Goal: Information Seeking & Learning: Understand process/instructions

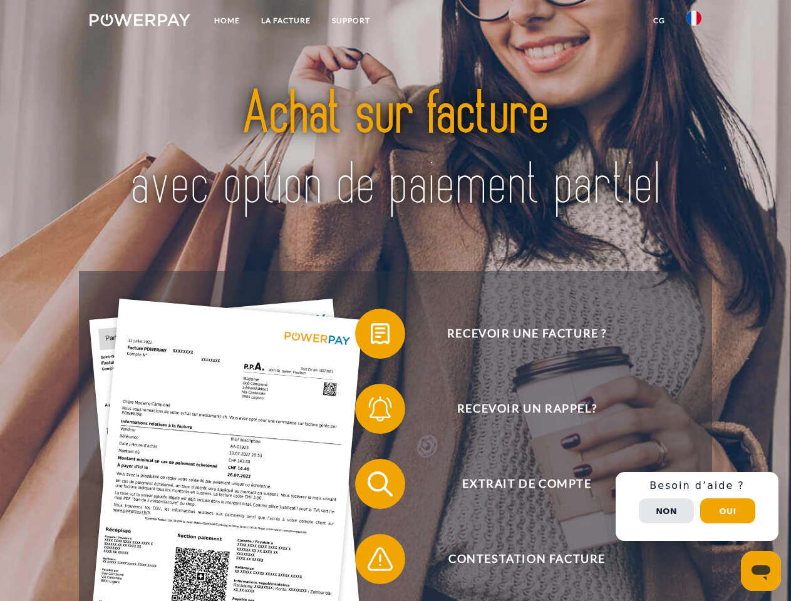
click at [140, 22] on img at bounding box center [140, 20] width 101 height 13
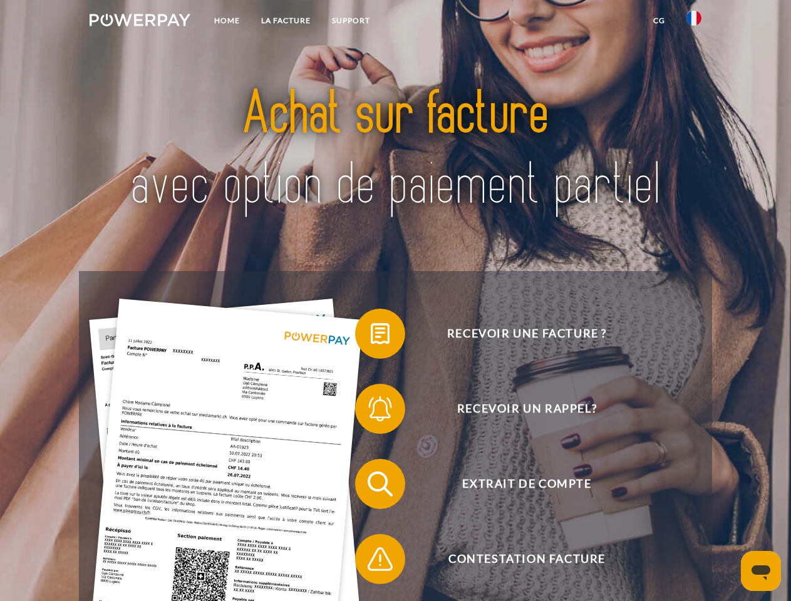
click at [694, 22] on img at bounding box center [694, 18] width 15 height 15
click at [659, 21] on link "CG" at bounding box center [659, 20] width 33 height 23
click at [371, 336] on span at bounding box center [361, 334] width 63 height 63
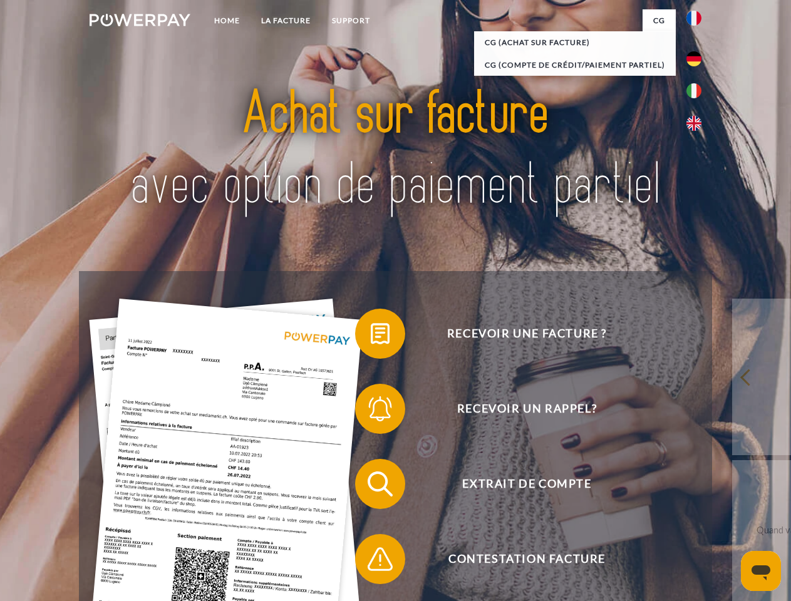
click at [371, 412] on span at bounding box center [361, 409] width 63 height 63
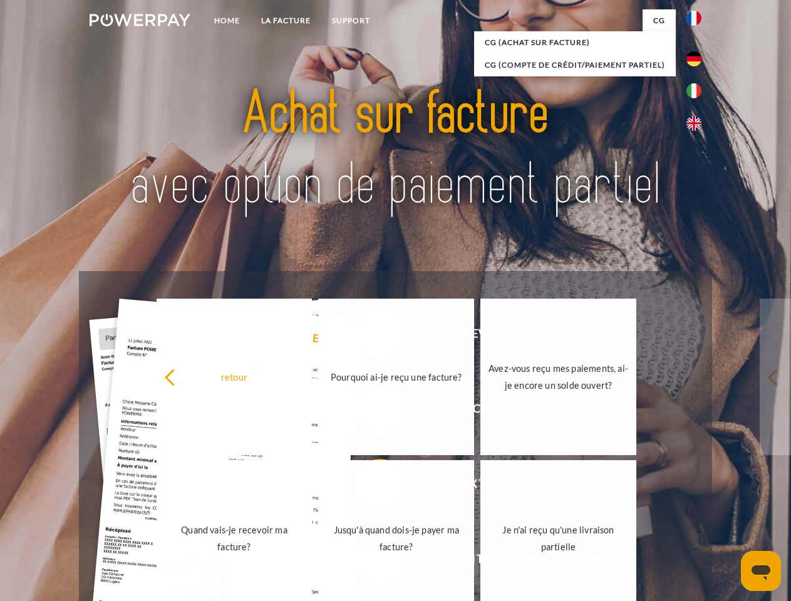
click at [371, 487] on link "Jusqu'à quand dois-je payer ma facture?" at bounding box center [396, 538] width 156 height 157
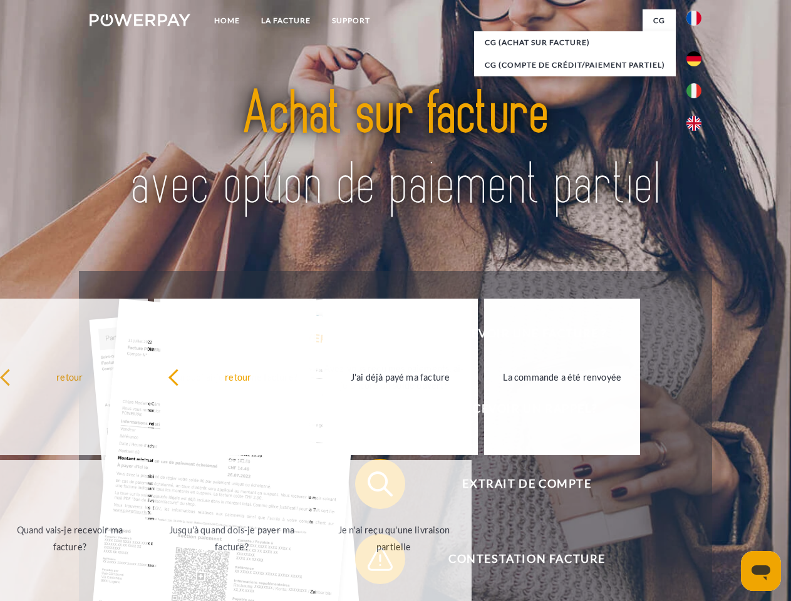
click at [371, 562] on span at bounding box center [361, 559] width 63 height 63
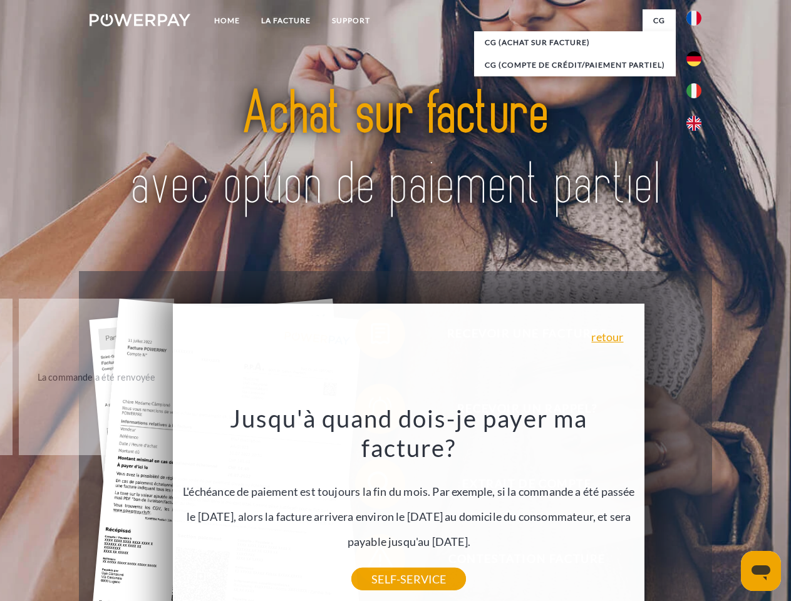
click at [697, 507] on div "Recevoir une facture ? Recevoir un rappel? Extrait de compte retour" at bounding box center [395, 521] width 633 height 501
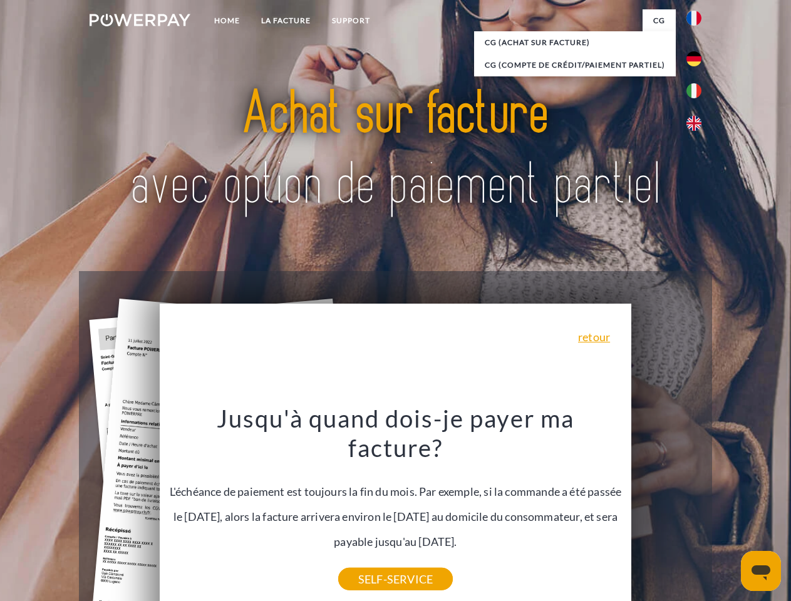
click at [667, 509] on span "Extrait de compte" at bounding box center [526, 484] width 307 height 50
click at [728, 511] on header "Home LA FACTURE Support" at bounding box center [395, 432] width 791 height 865
